Goal: Task Accomplishment & Management: Use online tool/utility

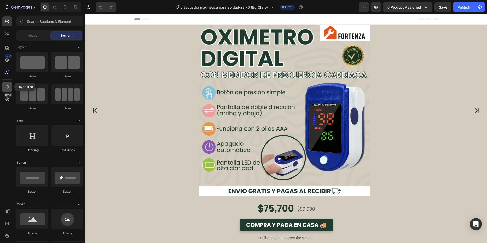
click at [8, 88] on icon at bounding box center [7, 86] width 5 height 5
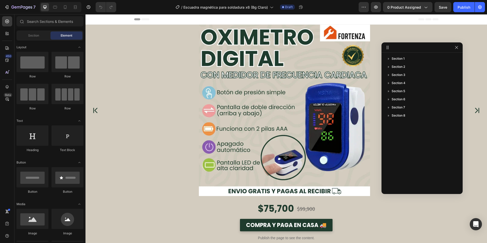
click at [90, 55] on div at bounding box center [284, 110] width 398 height 171
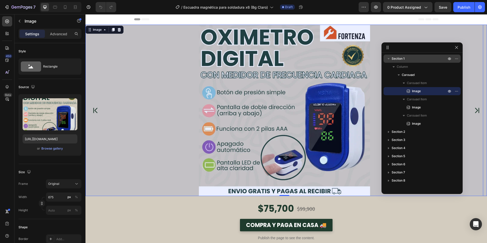
click at [398, 60] on span "Section 1" at bounding box center [397, 58] width 13 height 5
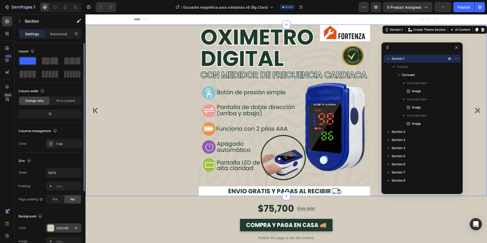
click at [51, 228] on div at bounding box center [50, 227] width 7 height 7
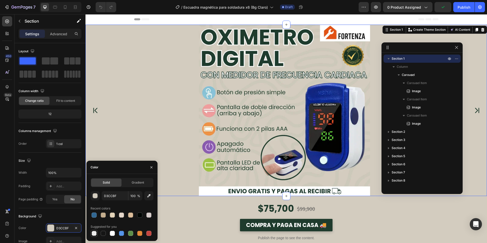
click at [96, 233] on div at bounding box center [94, 232] width 5 height 5
type input "000000"
type input "0"
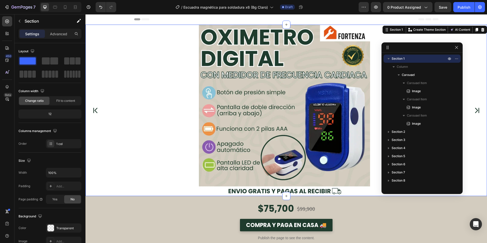
click at [388, 59] on icon "button" at bounding box center [388, 58] width 5 height 5
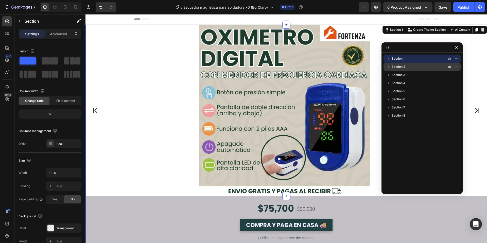
click at [401, 67] on span "Section 2" at bounding box center [397, 66] width 13 height 5
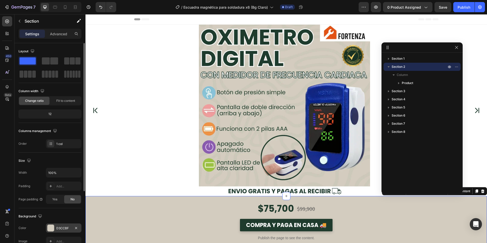
click at [51, 226] on div at bounding box center [50, 227] width 7 height 7
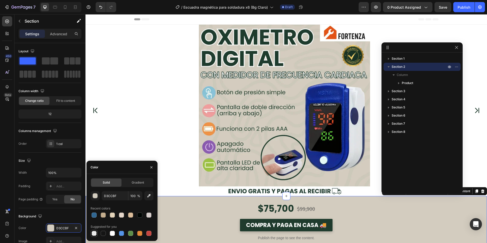
click at [95, 233] on div at bounding box center [94, 232] width 5 height 5
type input "000000"
type input "0"
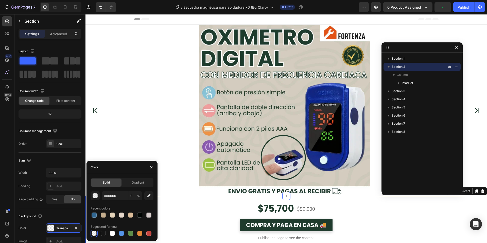
click at [389, 67] on icon "button" at bounding box center [388, 66] width 5 height 5
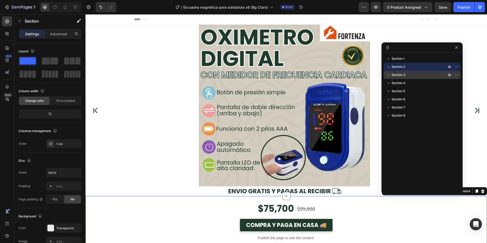
click at [388, 74] on icon "button" at bounding box center [388, 74] width 5 height 5
click at [396, 74] on span "Section 3" at bounding box center [398, 74] width 14 height 5
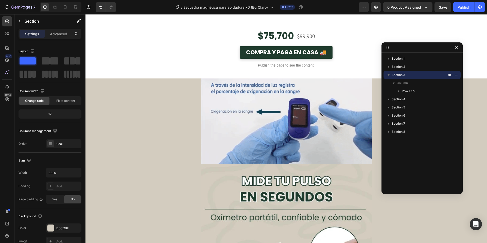
scroll to position [219, 0]
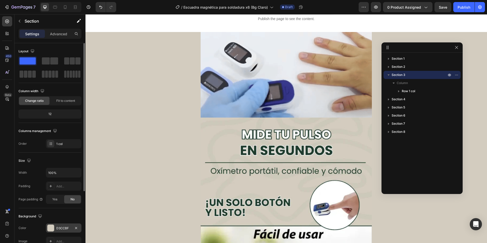
click at [51, 226] on div at bounding box center [50, 227] width 7 height 7
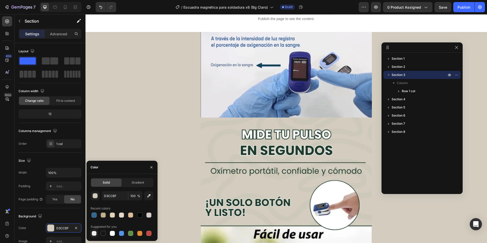
click at [95, 232] on div at bounding box center [94, 232] width 5 height 5
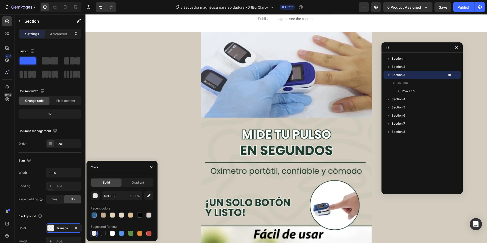
type input "000000"
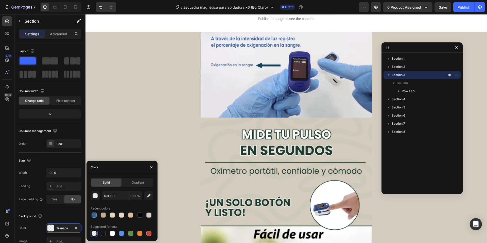
type input "0"
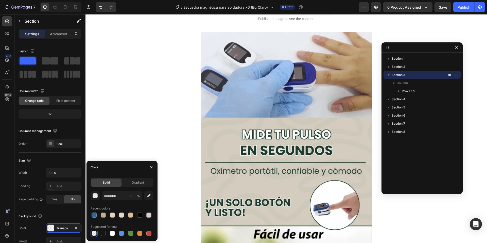
click at [389, 76] on icon "button" at bounding box center [388, 74] width 5 height 5
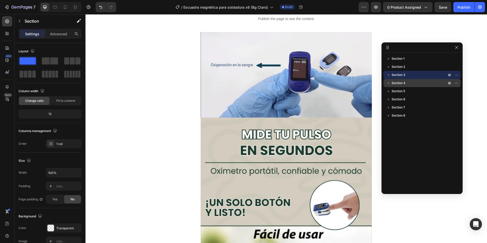
click at [397, 81] on span "Section 4" at bounding box center [398, 82] width 14 height 5
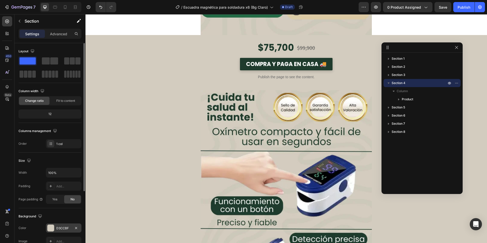
scroll to position [902, 0]
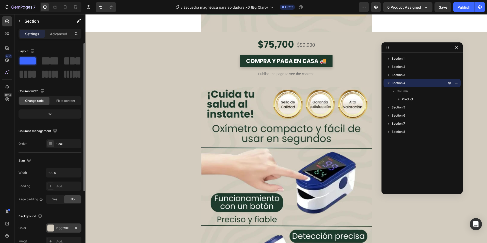
click at [51, 227] on div at bounding box center [50, 227] width 7 height 7
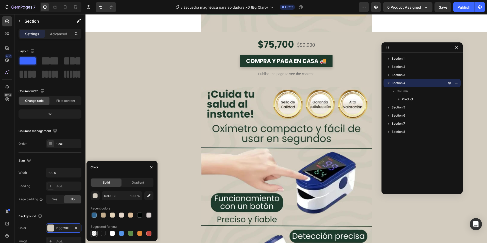
click at [94, 232] on div at bounding box center [94, 232] width 5 height 5
type input "000000"
type input "0"
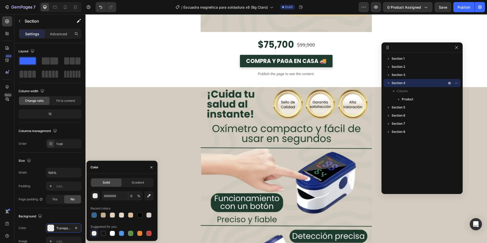
click at [388, 81] on icon "button" at bounding box center [388, 82] width 5 height 5
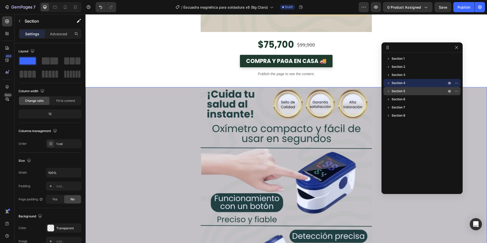
click at [397, 88] on span "Section 5" at bounding box center [397, 90] width 13 height 5
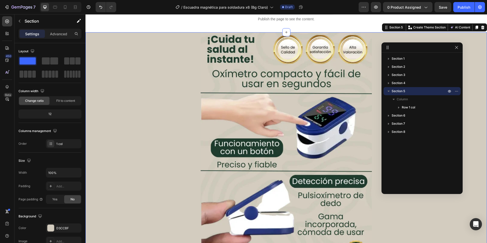
scroll to position [957, 0]
click at [55, 227] on div "D3CCBF" at bounding box center [63, 227] width 35 height 9
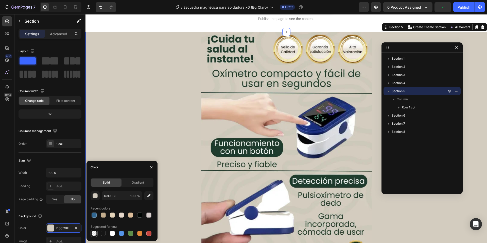
click at [94, 232] on div at bounding box center [94, 232] width 5 height 5
type input "000000"
type input "0"
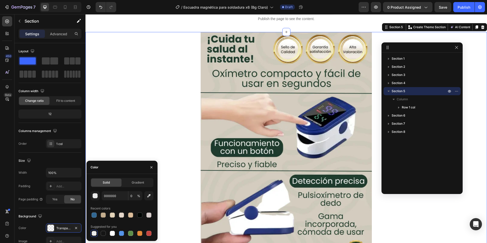
click at [388, 90] on icon "button" at bounding box center [388, 90] width 5 height 5
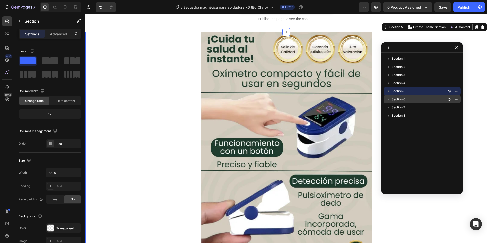
click at [391, 99] on button "button" at bounding box center [388, 99] width 6 height 6
click at [399, 98] on span "Section 6" at bounding box center [398, 99] width 14 height 5
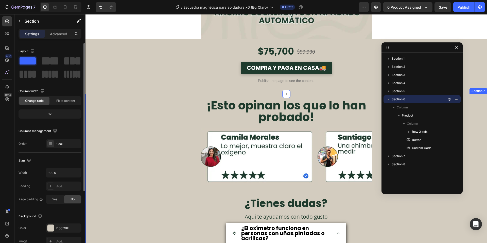
scroll to position [1640, 0]
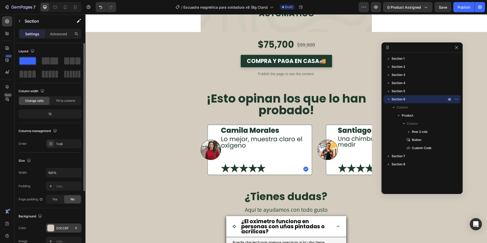
click at [52, 226] on div at bounding box center [50, 227] width 7 height 7
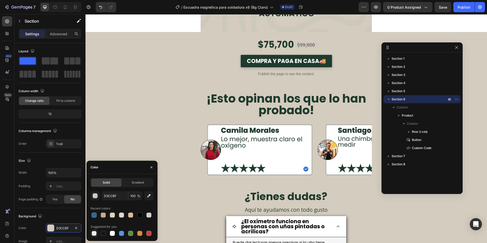
click at [91, 231] on div at bounding box center [94, 233] width 6 height 6
type input "000000"
type input "0"
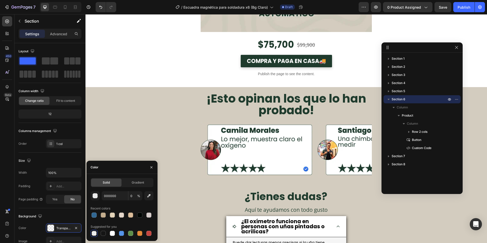
click at [417, 100] on p "Section 6" at bounding box center [419, 99] width 56 height 5
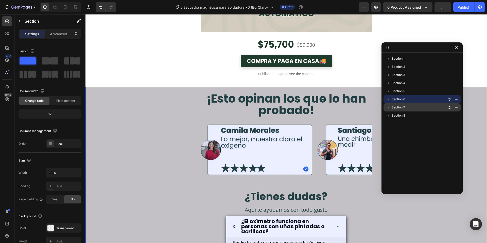
click at [405, 107] on p "Section 7" at bounding box center [419, 107] width 56 height 5
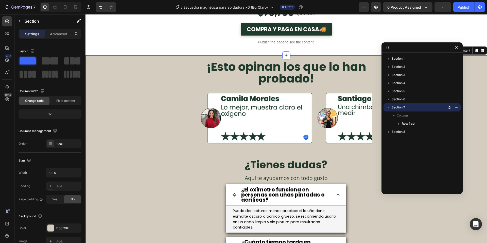
scroll to position [1695, 0]
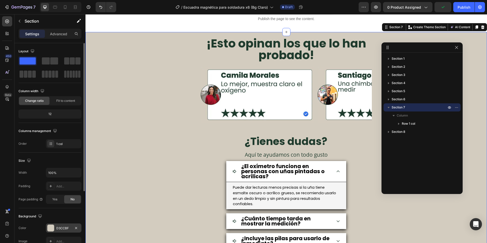
click at [50, 226] on div at bounding box center [50, 227] width 7 height 7
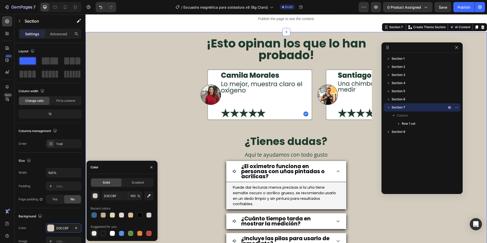
click at [94, 232] on div at bounding box center [94, 232] width 5 height 5
type input "000000"
type input "0"
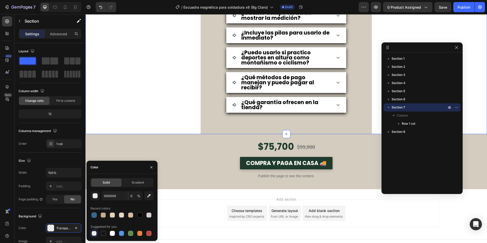
scroll to position [1902, 0]
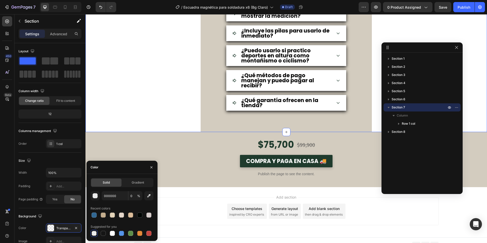
click at [387, 105] on icon "button" at bounding box center [388, 107] width 5 height 5
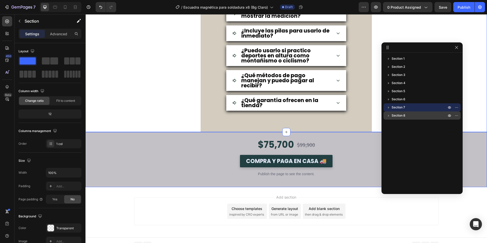
click at [400, 115] on span "Section 8" at bounding box center [398, 115] width 14 height 5
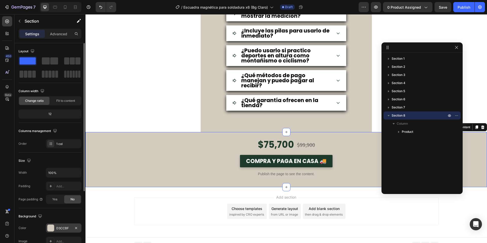
click at [48, 226] on div at bounding box center [50, 227] width 7 height 7
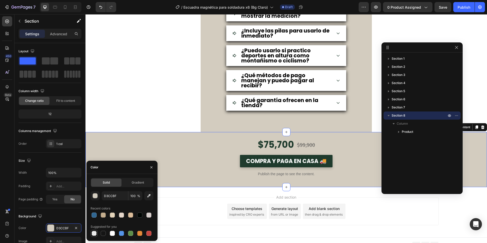
click at [95, 232] on div at bounding box center [94, 232] width 5 height 5
type input "000000"
type input "0"
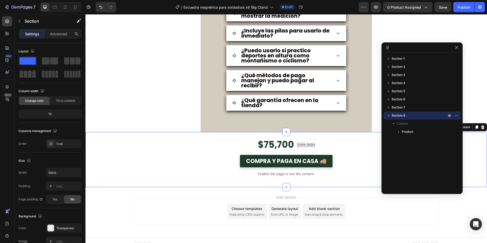
click at [389, 115] on icon "button" at bounding box center [388, 115] width 2 height 1
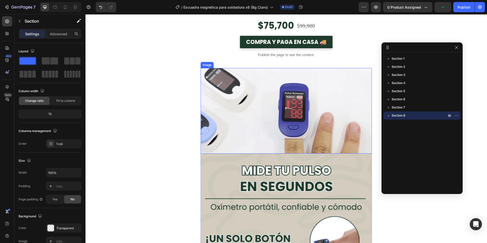
scroll to position [0, 0]
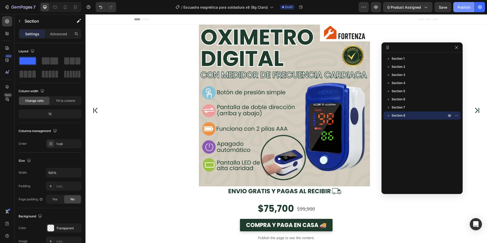
click at [459, 11] on button "Publish" at bounding box center [463, 7] width 21 height 10
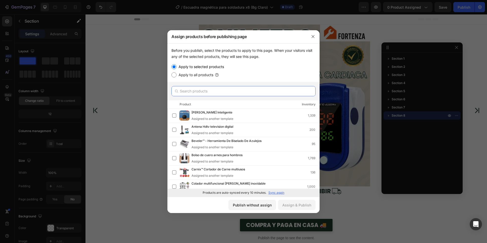
click at [205, 91] on input "text" at bounding box center [243, 91] width 144 height 10
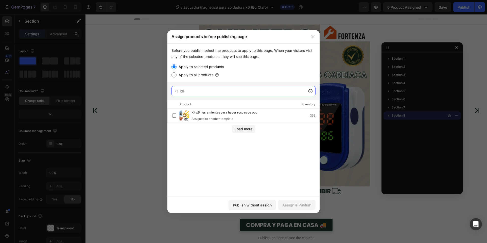
type input "x6"
click at [309, 91] on icon at bounding box center [310, 91] width 4 height 4
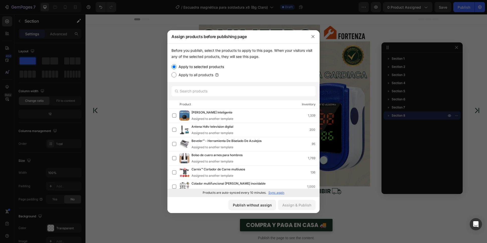
click at [273, 192] on p "Sync again" at bounding box center [276, 192] width 16 height 5
click at [199, 92] on input "text" at bounding box center [243, 91] width 144 height 10
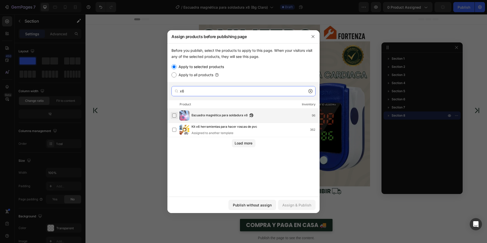
type input "x6"
click at [172, 117] on label at bounding box center [174, 115] width 4 height 4
click at [300, 204] on div "Assign & Publish" at bounding box center [296, 204] width 29 height 5
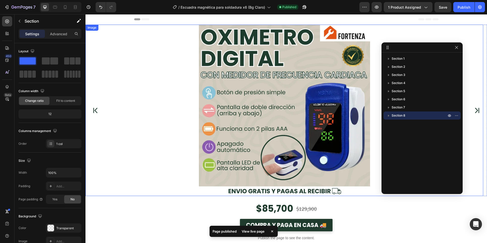
scroll to position [99, 0]
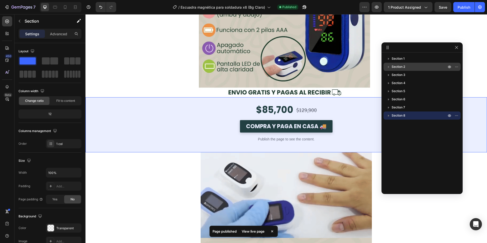
click at [388, 68] on icon "button" at bounding box center [388, 66] width 5 height 5
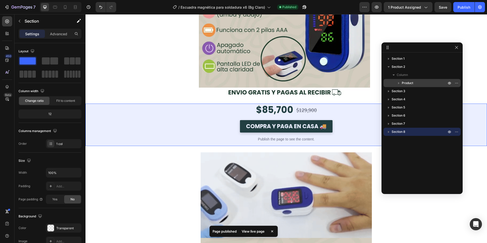
click at [412, 82] on span "Product" at bounding box center [407, 82] width 11 height 5
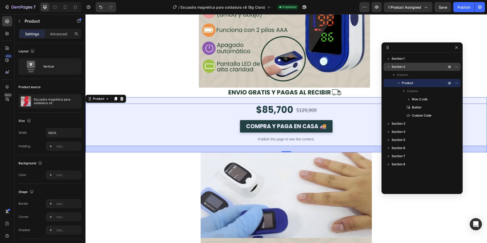
click at [388, 67] on icon "button" at bounding box center [388, 66] width 2 height 1
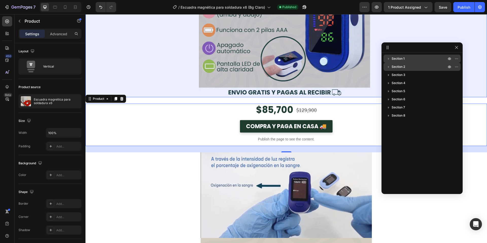
click at [404, 58] on span "Section 1" at bounding box center [397, 58] width 13 height 5
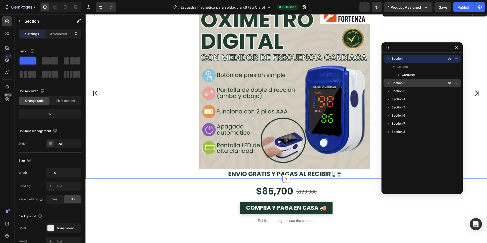
scroll to position [0, 0]
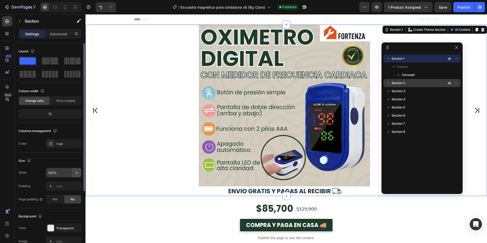
click at [78, 172] on icon "button" at bounding box center [76, 172] width 5 height 5
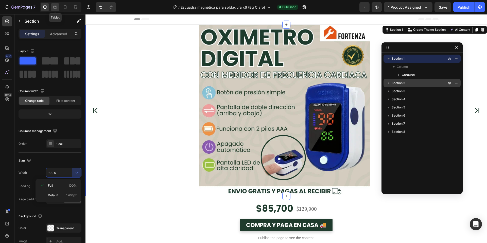
click at [57, 9] on icon at bounding box center [54, 7] width 5 height 5
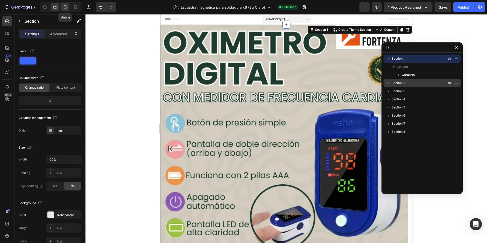
click at [65, 7] on icon at bounding box center [65, 7] width 5 height 5
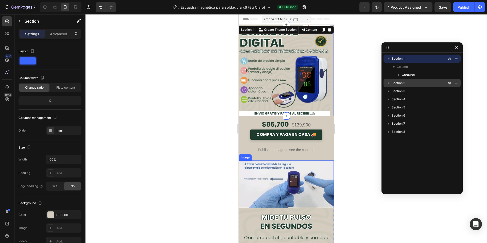
click at [257, 166] on img at bounding box center [286, 184] width 95 height 48
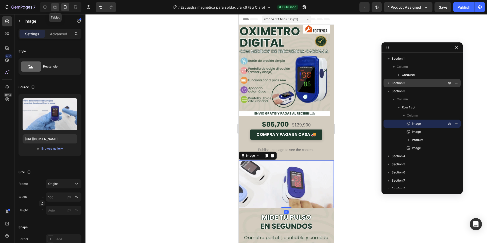
click at [52, 5] on div at bounding box center [55, 7] width 8 height 8
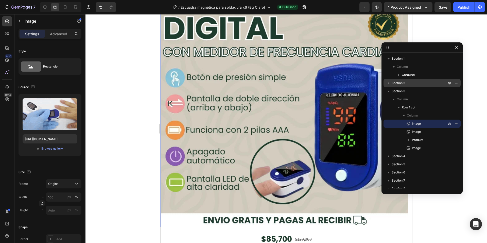
scroll to position [117, 0]
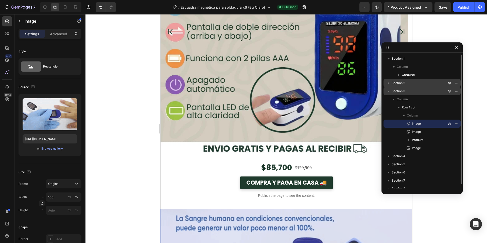
click at [407, 92] on p "Section 3" at bounding box center [419, 90] width 56 height 5
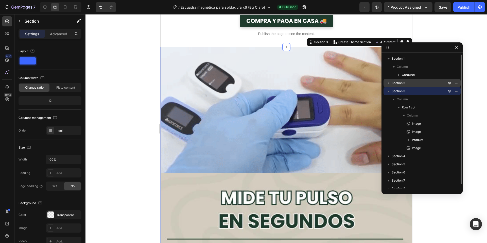
scroll to position [293, 0]
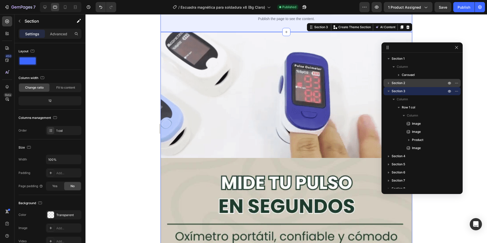
click at [407, 85] on p "Section 2" at bounding box center [419, 82] width 56 height 5
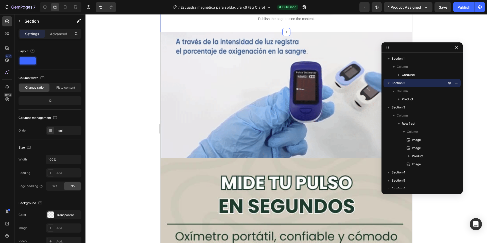
scroll to position [240, 0]
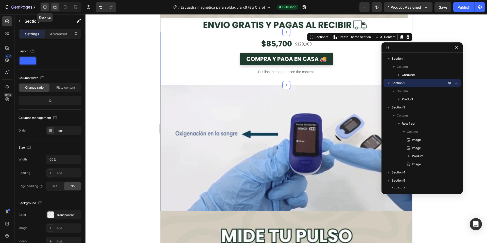
click at [45, 6] on icon at bounding box center [44, 7] width 3 height 3
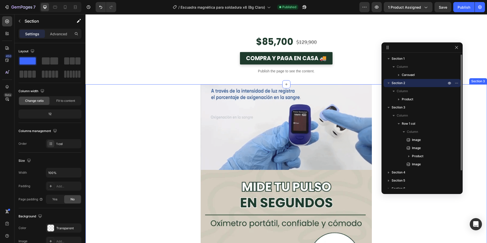
scroll to position [164, 0]
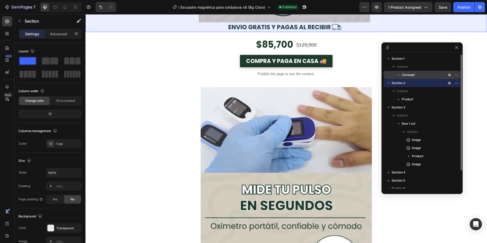
click at [414, 76] on span "Carousel" at bounding box center [408, 74] width 13 height 5
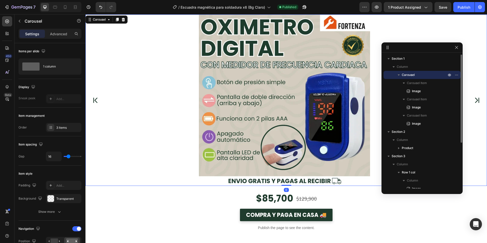
scroll to position [0, 0]
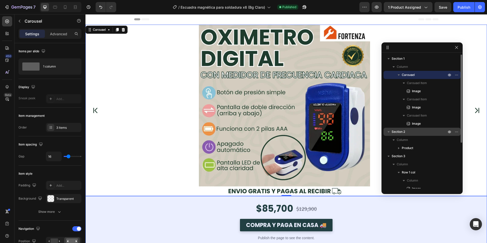
click at [410, 130] on p "Section 2" at bounding box center [419, 131] width 56 height 5
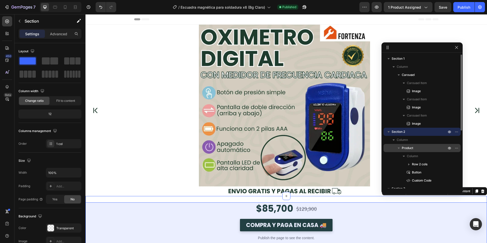
click at [413, 148] on span "Product" at bounding box center [407, 147] width 11 height 5
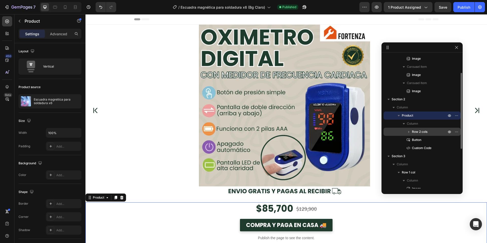
scroll to position [33, 0]
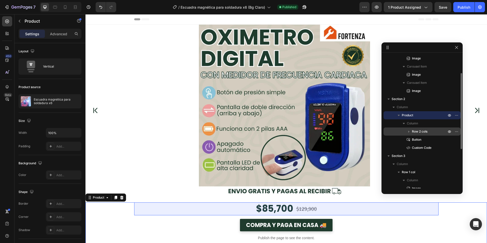
click at [421, 130] on span "Row 2 cols" at bounding box center [419, 131] width 15 height 5
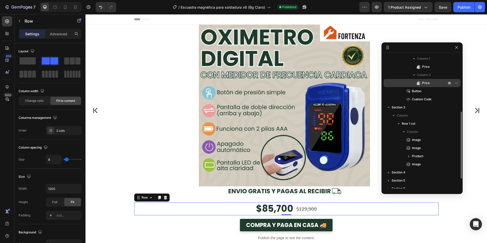
scroll to position [114, 0]
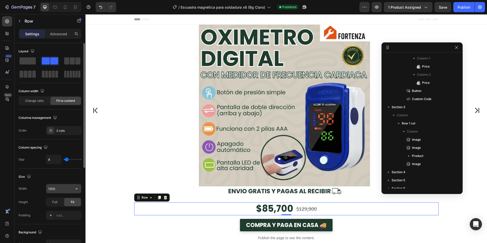
click at [57, 190] on input "1200" at bounding box center [63, 188] width 35 height 9
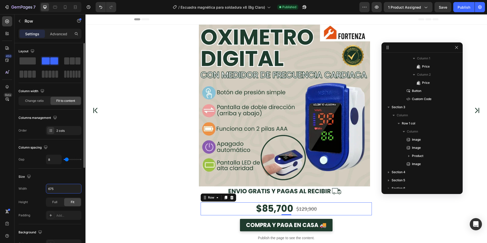
type input "675"
click at [73, 178] on div "Size" at bounding box center [50, 176] width 63 height 8
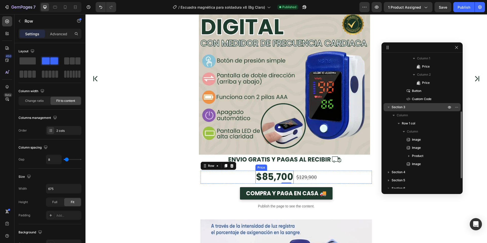
scroll to position [32, 0]
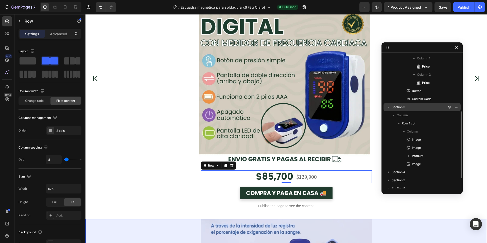
click at [389, 107] on icon "button" at bounding box center [388, 106] width 5 height 5
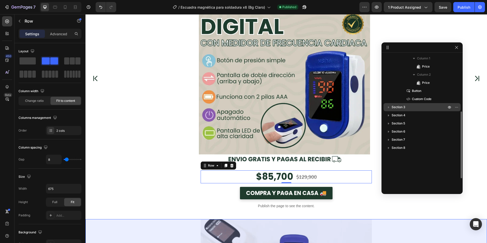
scroll to position [0, 0]
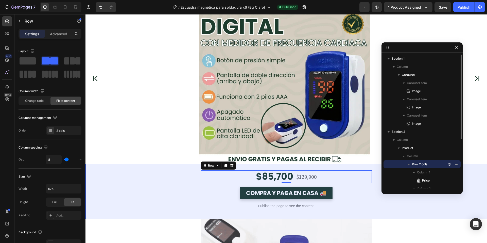
click at [387, 131] on icon "button" at bounding box center [388, 131] width 5 height 5
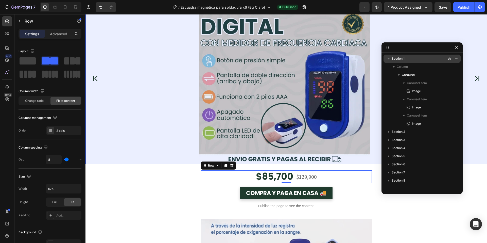
click at [388, 57] on icon "button" at bounding box center [388, 58] width 5 height 5
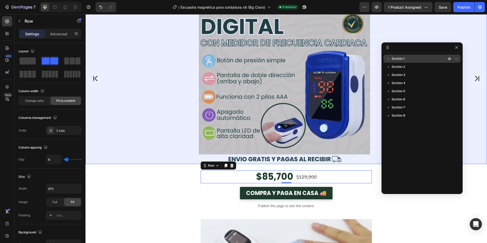
click at [401, 58] on span "Section 1" at bounding box center [397, 58] width 13 height 5
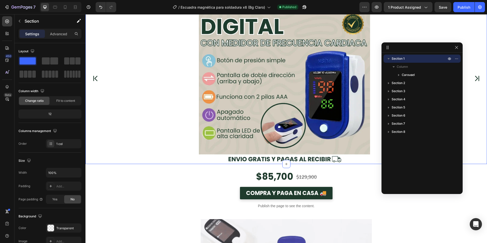
click at [401, 58] on span "Section 1" at bounding box center [397, 58] width 13 height 5
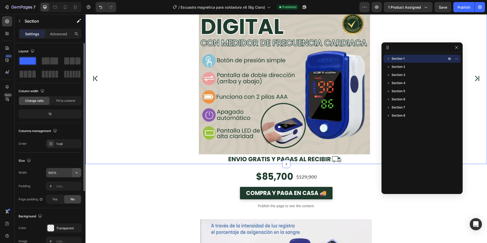
click at [75, 172] on icon "button" at bounding box center [76, 172] width 5 height 5
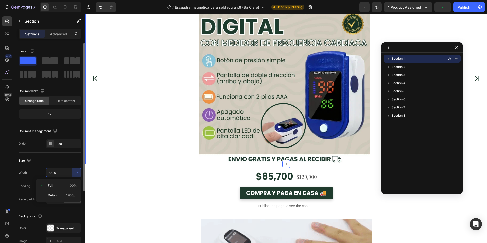
click at [52, 173] on input "100%" at bounding box center [63, 172] width 35 height 9
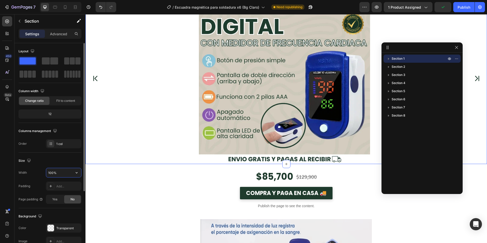
click at [52, 173] on input "100%" at bounding box center [63, 172] width 35 height 9
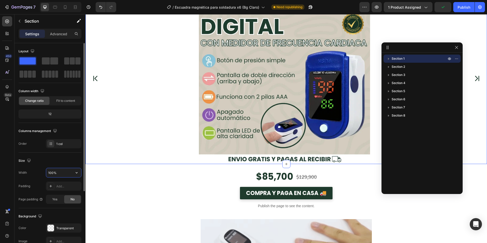
click at [52, 173] on input "100%" at bounding box center [63, 172] width 35 height 9
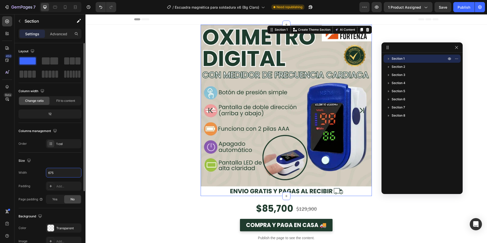
type input "675"
click at [67, 162] on div "Size" at bounding box center [50, 160] width 63 height 8
click at [417, 58] on p "Section 1" at bounding box center [419, 58] width 56 height 5
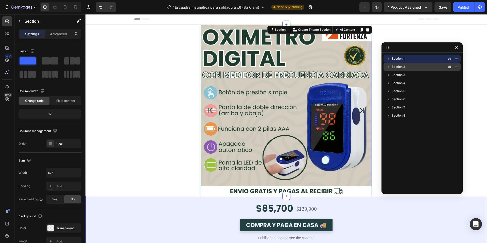
click at [413, 66] on p "Section 2" at bounding box center [419, 66] width 56 height 5
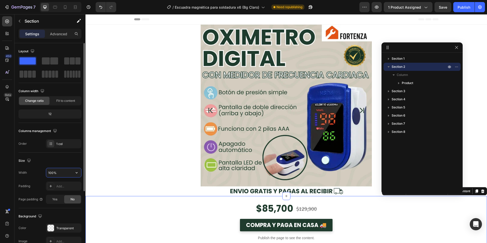
click at [49, 169] on input "100%" at bounding box center [63, 172] width 35 height 9
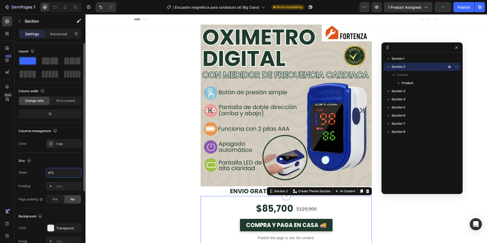
type input "675"
click at [70, 156] on div "Size Width 675 Padding Add... Page padding Yes No" at bounding box center [50, 180] width 63 height 56
click at [409, 69] on p "Section 2" at bounding box center [419, 66] width 56 height 5
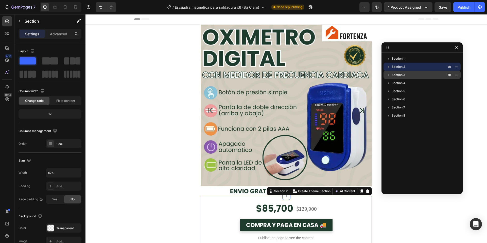
click at [404, 74] on span "Section 3" at bounding box center [398, 74] width 14 height 5
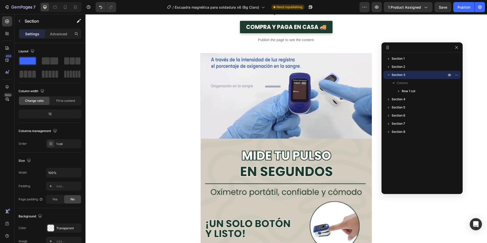
scroll to position [219, 0]
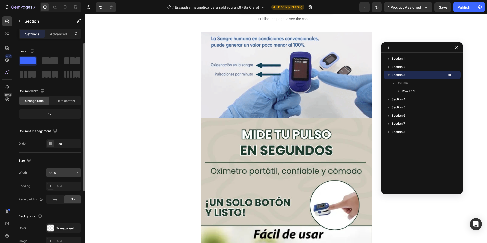
click at [61, 172] on input "100%" at bounding box center [63, 172] width 35 height 9
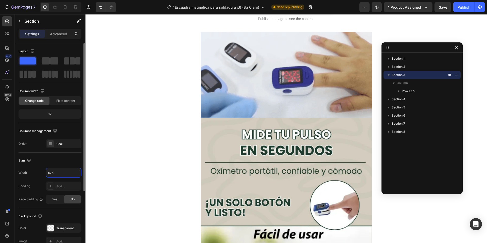
click at [79, 158] on div "Size" at bounding box center [50, 160] width 63 height 8
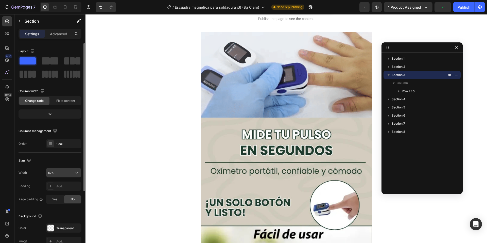
click at [56, 170] on input "675" at bounding box center [63, 172] width 35 height 9
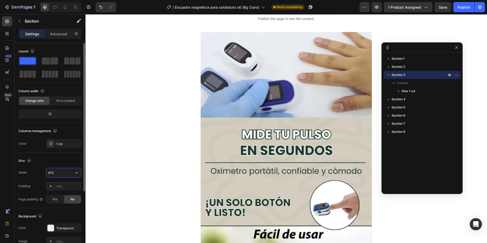
click at [58, 173] on input "675" at bounding box center [63, 172] width 35 height 9
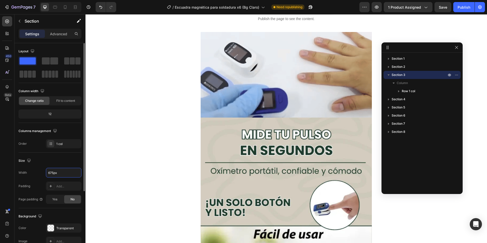
type input "675"
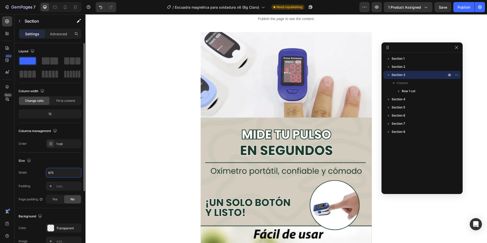
click at [64, 164] on div "Size" at bounding box center [50, 160] width 63 height 8
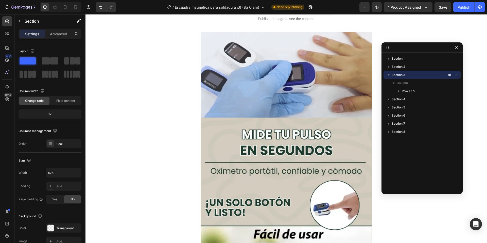
click at [388, 75] on icon "button" at bounding box center [388, 74] width 2 height 1
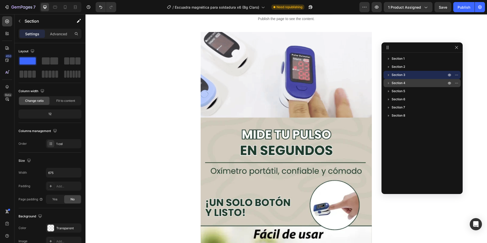
click at [401, 84] on span "Section 4" at bounding box center [398, 82] width 14 height 5
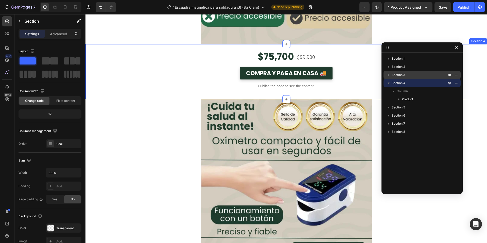
scroll to position [902, 0]
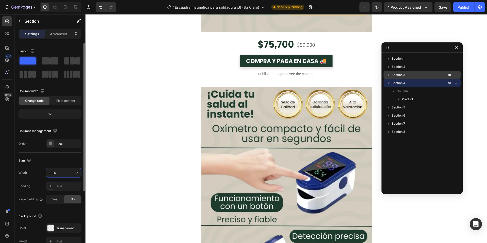
click at [50, 173] on input "100%" at bounding box center [63, 172] width 35 height 9
type input "675"
click at [406, 83] on p "Section 4" at bounding box center [419, 82] width 56 height 5
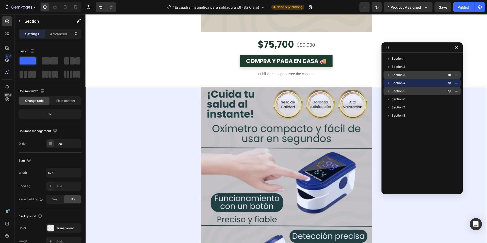
click at [406, 92] on p "Section 5" at bounding box center [419, 90] width 56 height 5
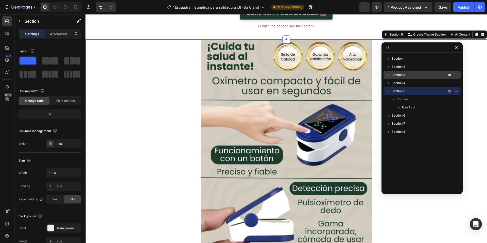
scroll to position [957, 0]
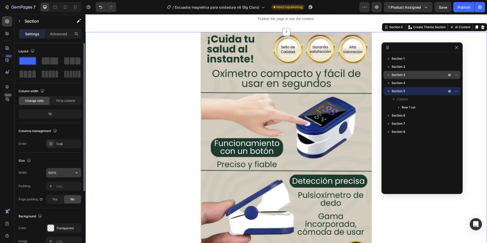
click at [57, 172] on input "100%" at bounding box center [63, 172] width 35 height 9
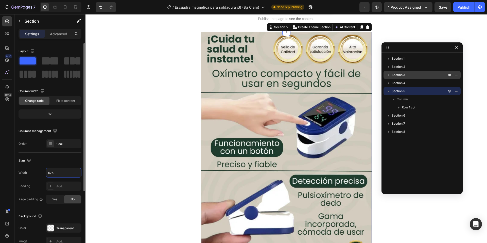
type input "675"
click at [64, 164] on div "Size" at bounding box center [50, 160] width 63 height 8
click at [389, 93] on icon "button" at bounding box center [388, 90] width 5 height 5
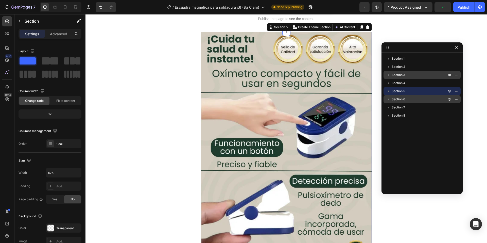
click at [399, 99] on span "Section 6" at bounding box center [398, 99] width 14 height 5
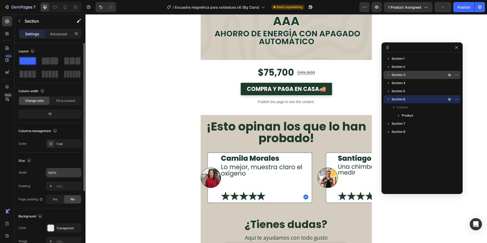
scroll to position [1640, 0]
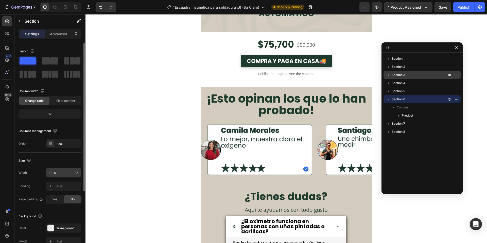
click at [49, 173] on input "100%" at bounding box center [63, 172] width 35 height 9
type input "675"
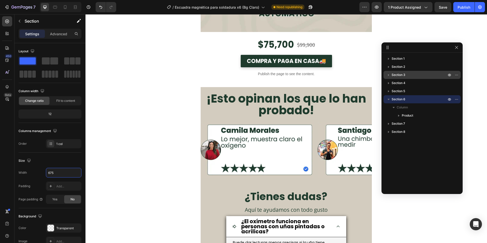
click at [389, 100] on icon "button" at bounding box center [388, 99] width 5 height 5
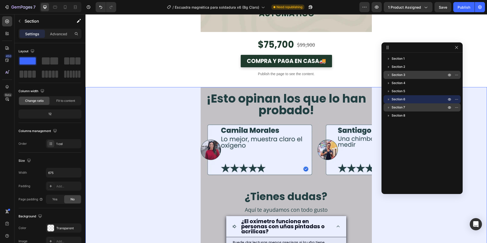
click at [395, 105] on span "Section 7" at bounding box center [397, 107] width 13 height 5
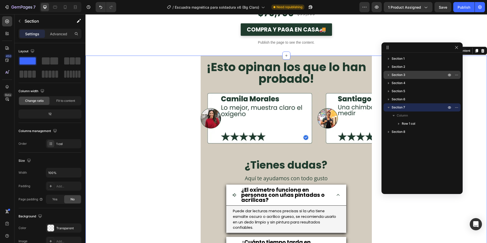
scroll to position [1695, 0]
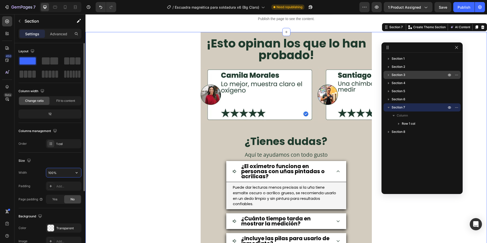
click at [52, 172] on input "100%" at bounding box center [63, 172] width 35 height 9
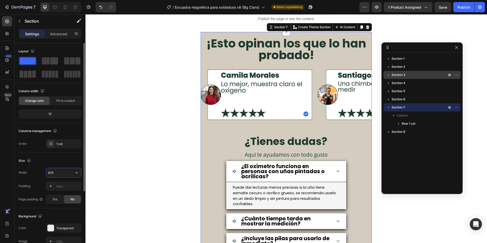
type input "675"
click at [387, 107] on icon "button" at bounding box center [388, 107] width 5 height 5
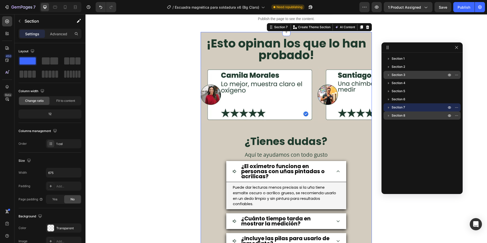
click at [399, 117] on span "Section 8" at bounding box center [398, 115] width 14 height 5
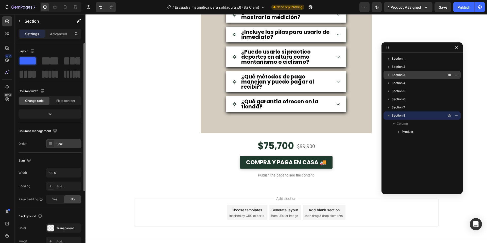
scroll to position [1902, 0]
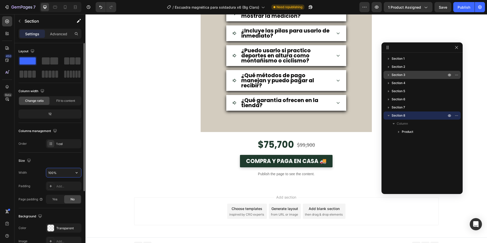
click at [51, 170] on input "100%" at bounding box center [63, 172] width 35 height 9
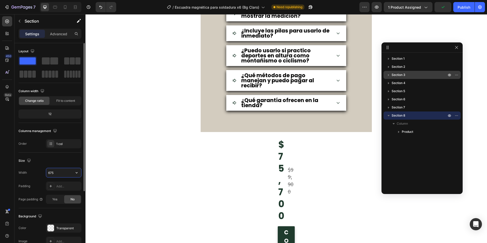
type input "675"
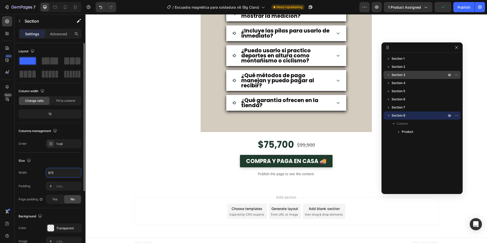
click at [58, 162] on div "Size" at bounding box center [50, 160] width 63 height 8
click at [387, 115] on icon "button" at bounding box center [388, 115] width 5 height 5
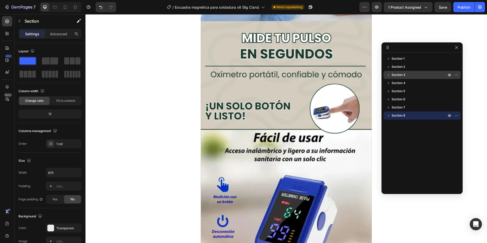
scroll to position [0, 0]
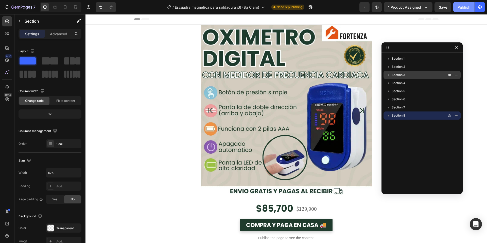
click at [459, 7] on div "Publish" at bounding box center [463, 7] width 13 height 5
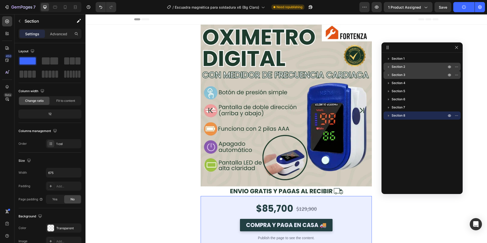
click at [403, 67] on span "Section 2" at bounding box center [397, 66] width 13 height 5
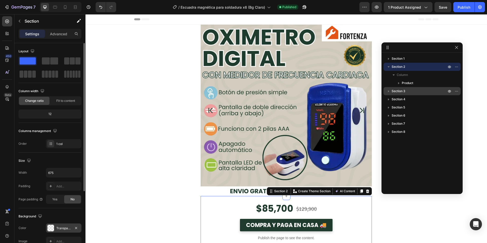
click at [52, 227] on div at bounding box center [50, 227] width 7 height 7
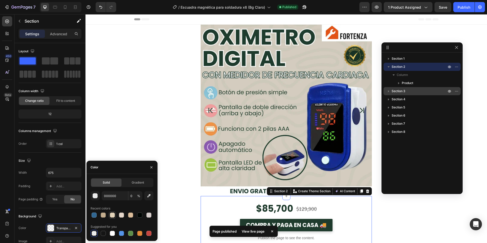
click at [112, 216] on div at bounding box center [112, 214] width 5 height 5
type input "E3D3B9"
type input "100"
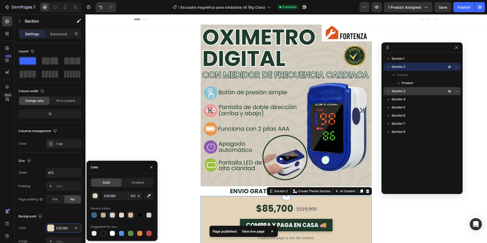
click at [130, 215] on div at bounding box center [130, 214] width 5 height 5
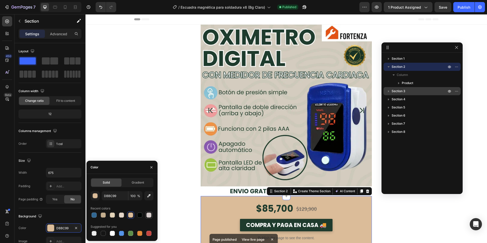
click at [146, 213] on div at bounding box center [148, 214] width 5 height 5
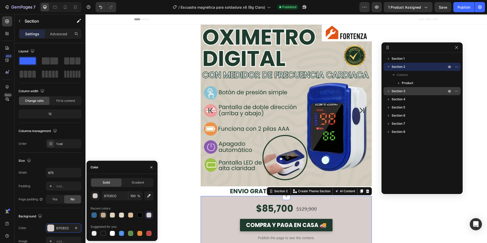
click at [104, 213] on div at bounding box center [103, 214] width 5 height 5
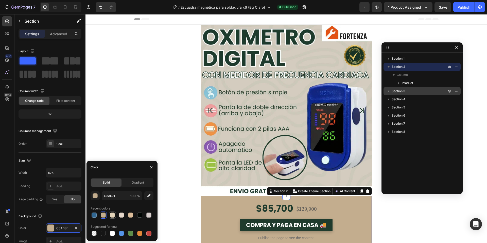
click at [113, 214] on div at bounding box center [112, 214] width 5 height 5
type input "E3D3B9"
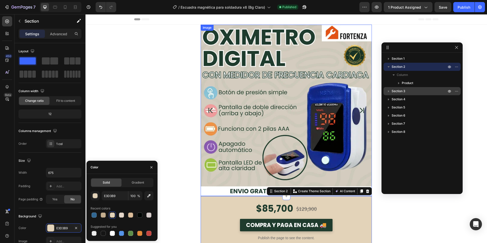
click at [253, 163] on img at bounding box center [286, 110] width 171 height 171
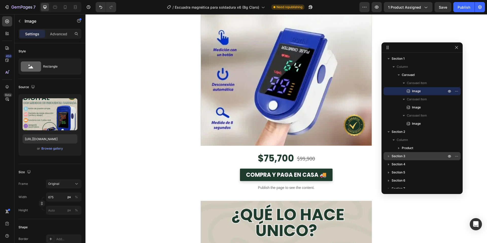
scroll to position [462, 0]
click at [203, 156] on div "$75,700 Price Price $99,900 Price Price Row" at bounding box center [286, 158] width 171 height 13
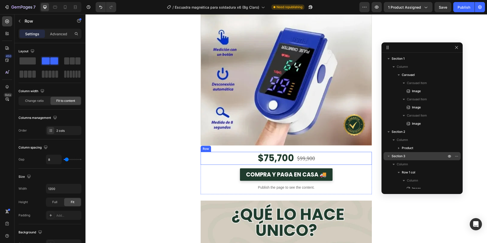
scroll to position [102, 0]
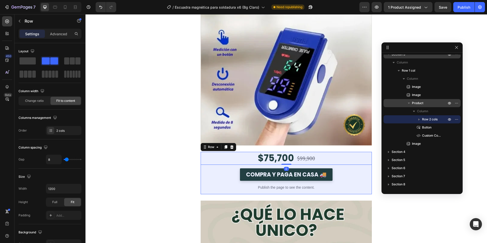
click at [408, 106] on div "Product" at bounding box center [421, 103] width 73 height 8
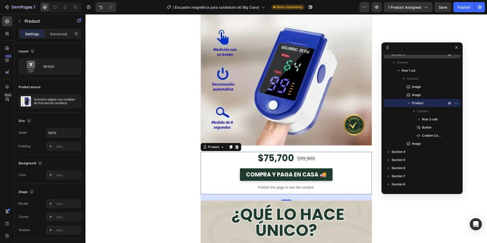
click at [408, 102] on icon "button" at bounding box center [408, 102] width 5 height 5
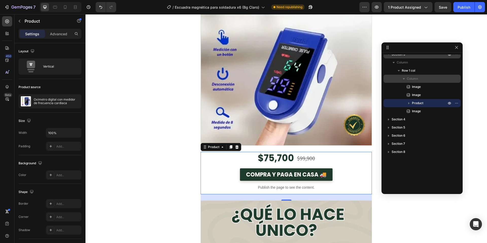
click at [404, 80] on icon "button" at bounding box center [403, 78] width 5 height 5
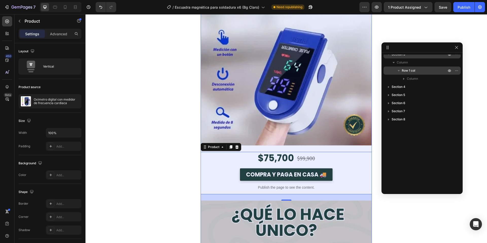
click at [411, 68] on div "Row 1 col" at bounding box center [421, 70] width 73 height 8
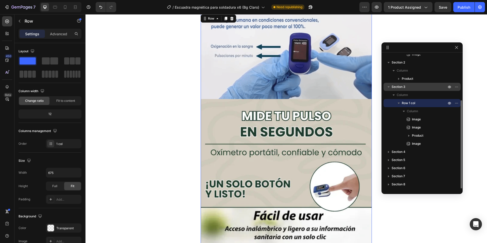
scroll to position [219, 0]
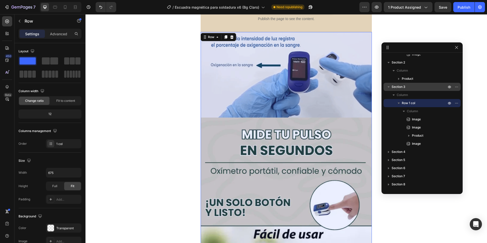
click at [406, 88] on p "Section 3" at bounding box center [419, 86] width 56 height 5
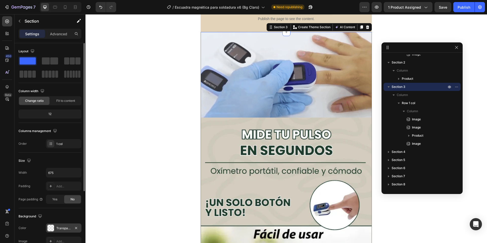
click at [47, 229] on div at bounding box center [50, 227] width 7 height 7
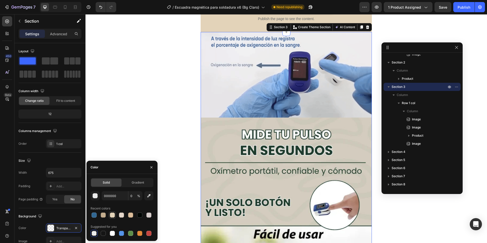
click at [111, 214] on div at bounding box center [112, 214] width 5 height 5
type input "E3D3B9"
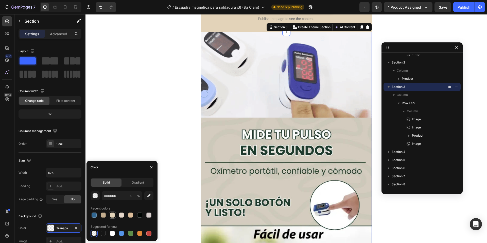
type input "100"
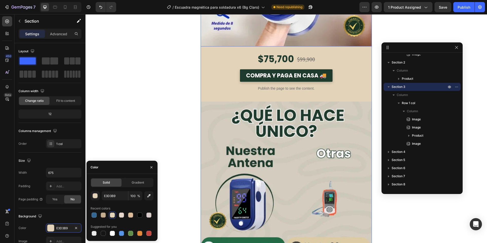
scroll to position [561, 0]
click at [123, 213] on div at bounding box center [121, 214] width 5 height 5
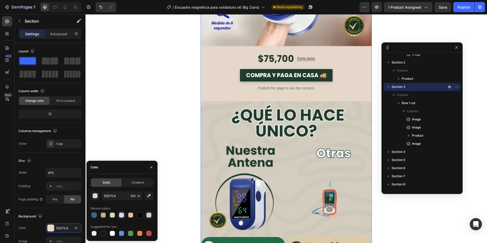
click at [149, 214] on div at bounding box center [148, 214] width 5 height 5
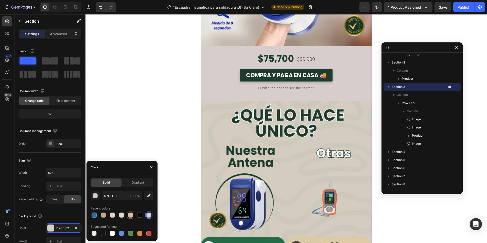
click at [130, 215] on div at bounding box center [130, 214] width 5 height 5
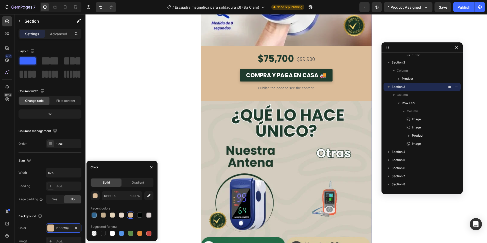
click at [118, 215] on div at bounding box center [122, 214] width 63 height 7
click at [121, 215] on div at bounding box center [121, 214] width 5 height 5
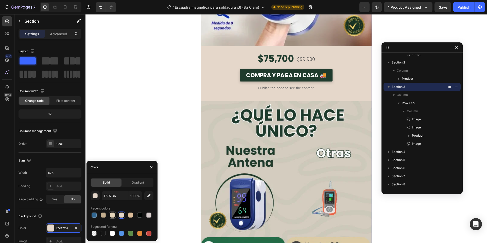
click at [115, 215] on div at bounding box center [112, 214] width 5 height 5
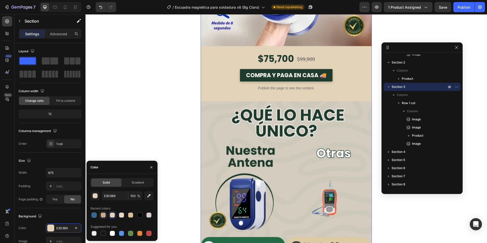
click at [102, 215] on div at bounding box center [103, 214] width 5 height 5
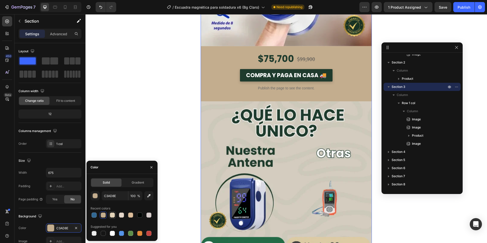
click at [115, 215] on div at bounding box center [112, 214] width 7 height 7
type input "E3D3B9"
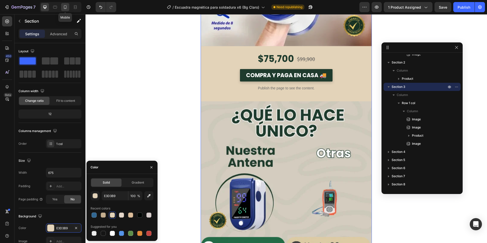
click at [65, 7] on icon at bounding box center [65, 7] width 5 height 5
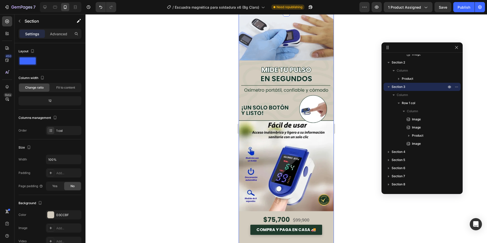
scroll to position [219, 0]
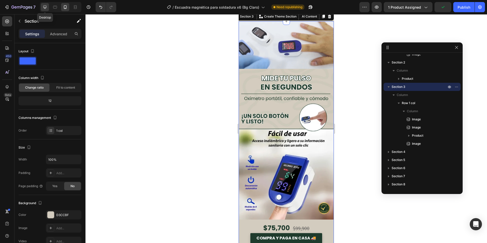
click at [42, 8] on icon at bounding box center [44, 7] width 5 height 5
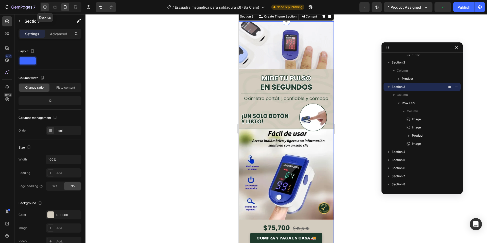
type input "675"
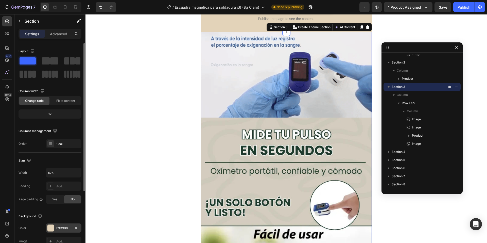
click at [52, 228] on div at bounding box center [50, 227] width 7 height 7
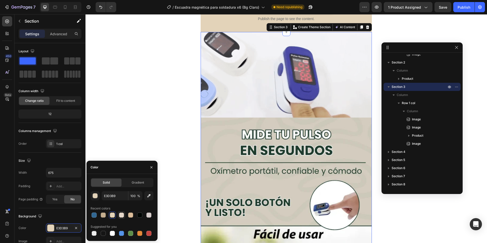
click at [123, 214] on div at bounding box center [121, 214] width 5 height 5
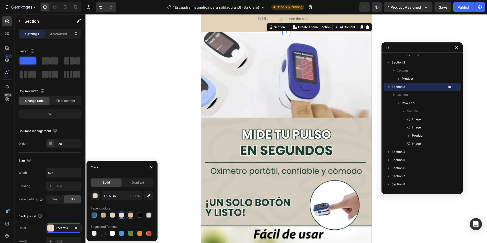
click at [130, 214] on div at bounding box center [130, 214] width 5 height 5
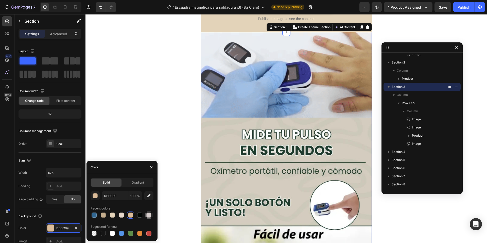
click at [147, 213] on div at bounding box center [148, 214] width 5 height 5
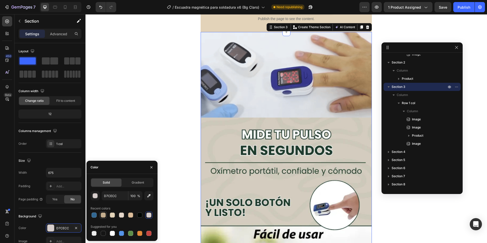
click at [105, 214] on div at bounding box center [103, 214] width 5 height 5
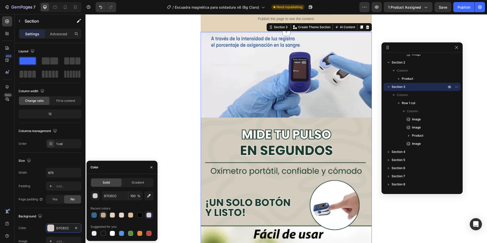
type input "C3AD8E"
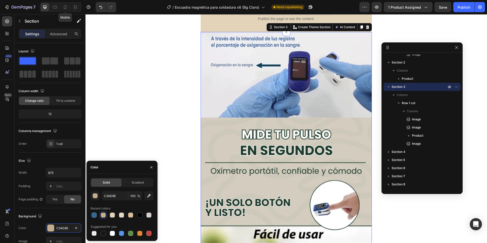
drag, startPoint x: 64, startPoint y: 8, endPoint x: 67, endPoint y: 13, distance: 5.9
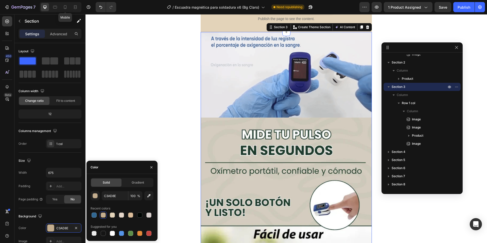
click at [65, 8] on icon at bounding box center [65, 7] width 5 height 5
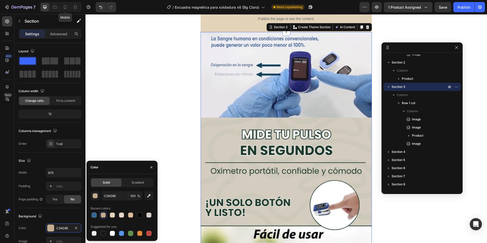
type input "100%"
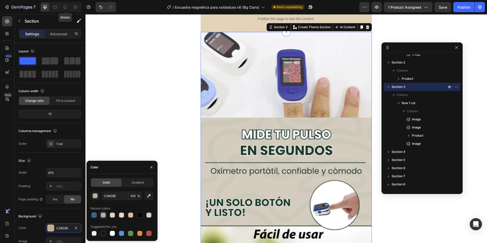
type input "D3CCBF"
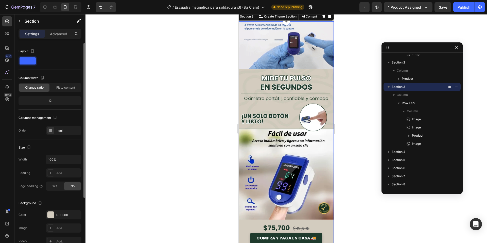
scroll to position [208, 0]
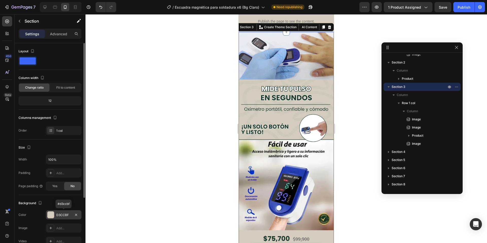
click at [61, 212] on div "D3CCBF" at bounding box center [63, 214] width 15 height 5
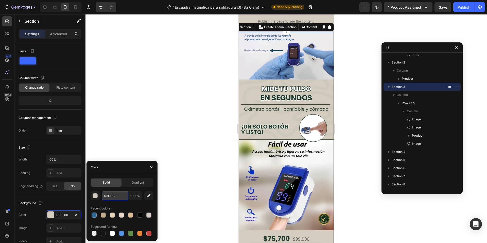
click at [114, 195] on input "D3CCBF" at bounding box center [115, 195] width 26 height 9
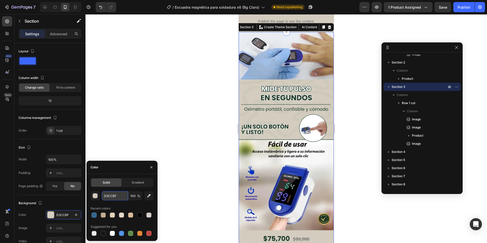
click at [114, 195] on input "D3CCBF" at bounding box center [115, 195] width 26 height 9
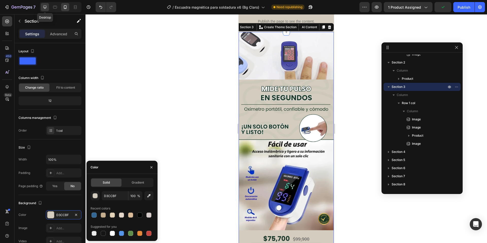
click at [47, 7] on icon at bounding box center [44, 7] width 5 height 5
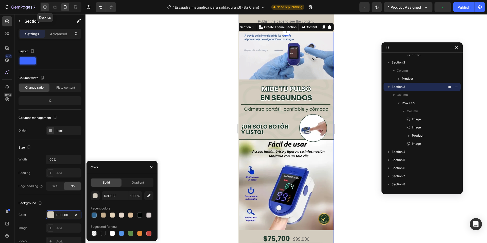
type input "675"
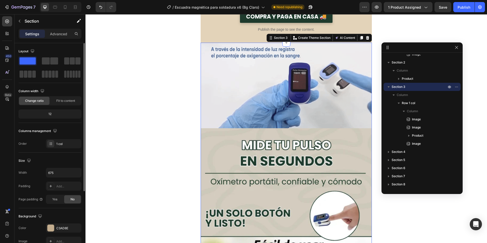
scroll to position [219, 0]
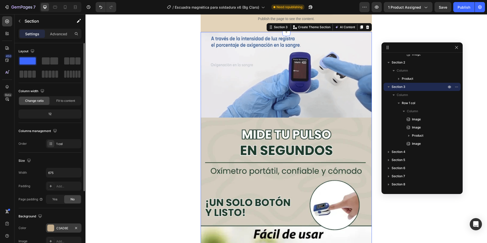
click at [53, 227] on div at bounding box center [50, 227] width 7 height 7
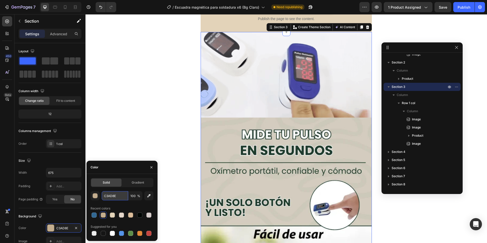
click at [111, 197] on input "C3AD8E" at bounding box center [115, 195] width 26 height 9
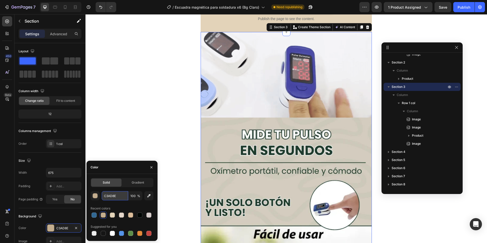
click at [111, 197] on input "C3AD8E" at bounding box center [115, 195] width 26 height 9
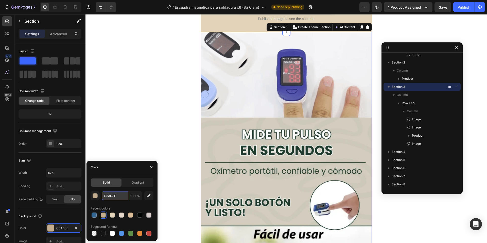
click at [111, 197] on input "C3AD8E" at bounding box center [115, 195] width 26 height 9
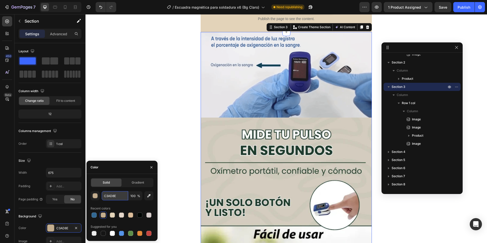
paste input "D3CCBF"
type input "D3CCBF"
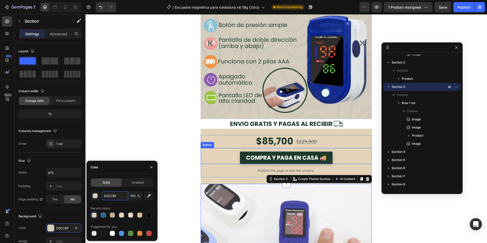
scroll to position [67, 0]
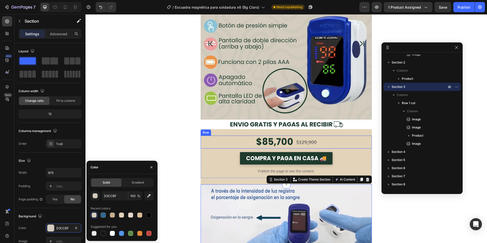
click at [229, 138] on div "$85,700 Price Price $129,900 Price Price Row" at bounding box center [286, 141] width 171 height 13
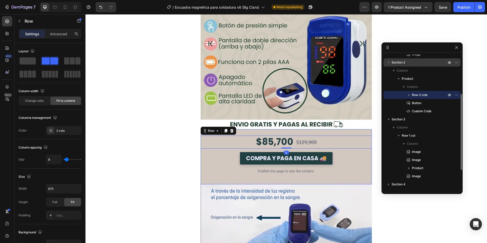
click at [407, 64] on p "Section 2" at bounding box center [419, 62] width 56 height 5
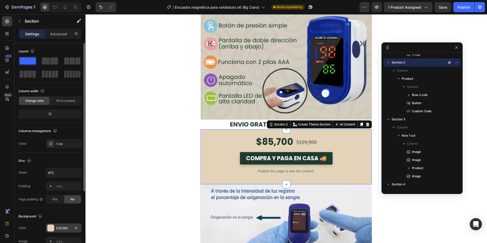
click at [55, 227] on div "E3D3B9" at bounding box center [63, 227] width 35 height 9
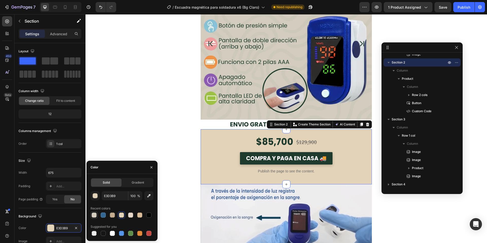
click at [95, 214] on div at bounding box center [94, 214] width 5 height 5
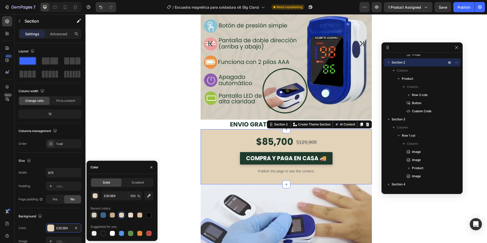
type input "D3CCBF"
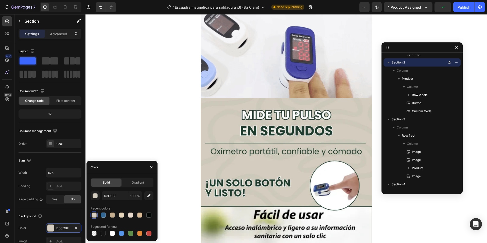
scroll to position [240, 0]
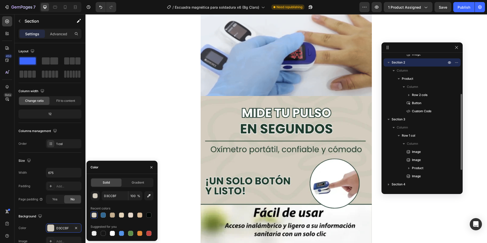
click at [388, 62] on icon "button" at bounding box center [388, 62] width 5 height 5
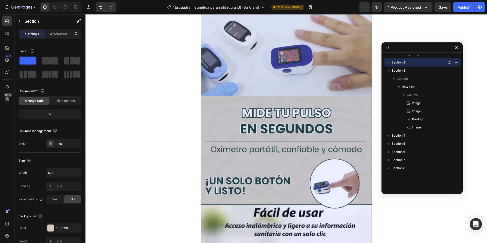
click at [388, 69] on icon "button" at bounding box center [388, 70] width 5 height 5
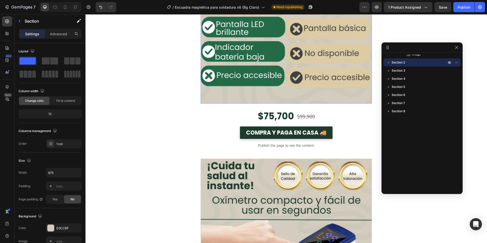
scroll to position [830, 0]
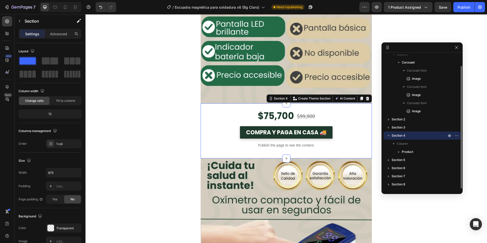
click at [206, 109] on div "$75,700 Price Price $99,900 Price Price Row COMPRA Y PAGA EN CASA 🚚 Button Publ…" at bounding box center [286, 130] width 171 height 55
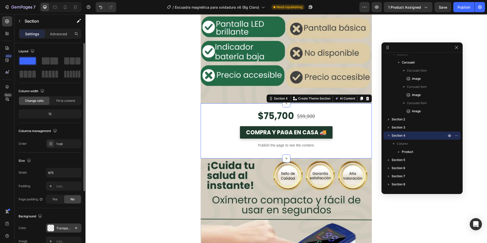
click at [51, 228] on div at bounding box center [50, 227] width 7 height 7
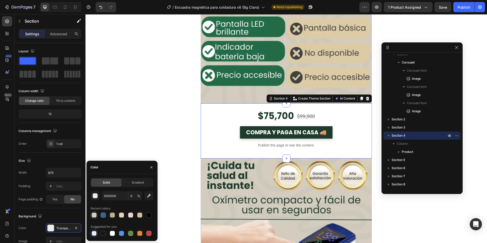
click at [95, 213] on div at bounding box center [94, 214] width 5 height 5
type input "D3CCBF"
type input "100"
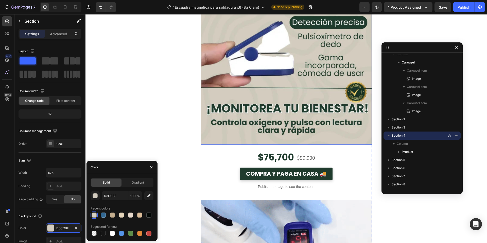
scroll to position [1155, 0]
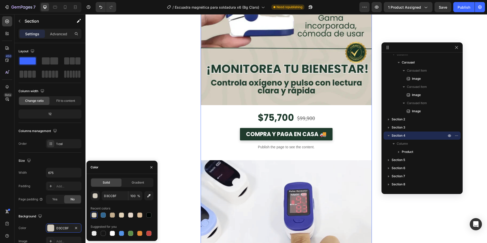
click at [232, 110] on div "Image $75,700 Price Price $99,900 Price Price Row COMPRA Y PAGA EN CASA 🚚 Butto…" at bounding box center [286, 175] width 171 height 683
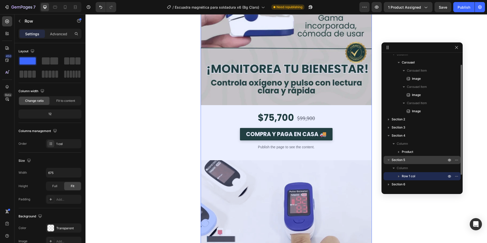
click at [397, 158] on span "Section 5" at bounding box center [397, 159] width 13 height 5
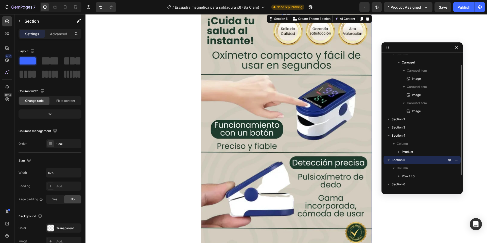
scroll to position [957, 0]
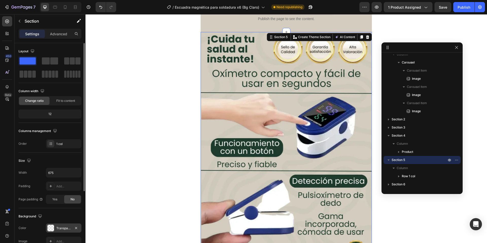
click at [50, 229] on div at bounding box center [50, 227] width 7 height 7
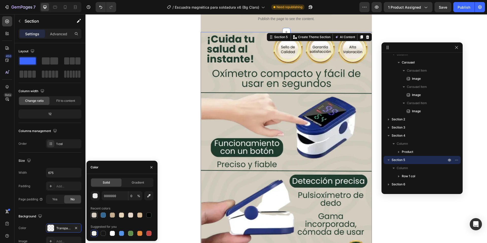
click at [93, 216] on div at bounding box center [94, 214] width 5 height 5
type input "D3CCBF"
type input "100"
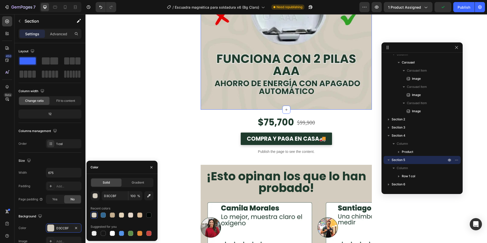
scroll to position [1562, 0]
click at [231, 119] on div "$75,700 Price Price $99,900 Price Price Row" at bounding box center [286, 122] width 171 height 13
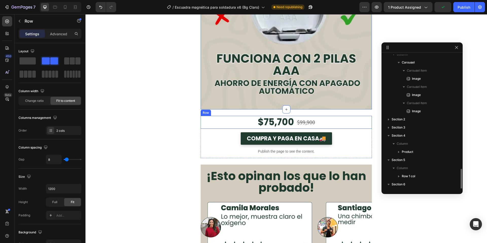
scroll to position [77, 0]
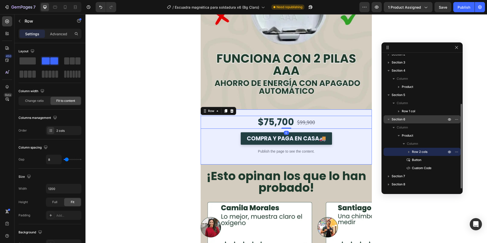
click at [397, 119] on span "Section 6" at bounding box center [398, 119] width 14 height 5
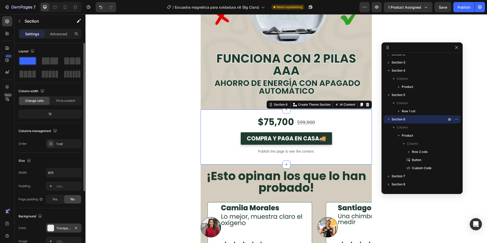
click at [54, 226] on div at bounding box center [50, 227] width 7 height 7
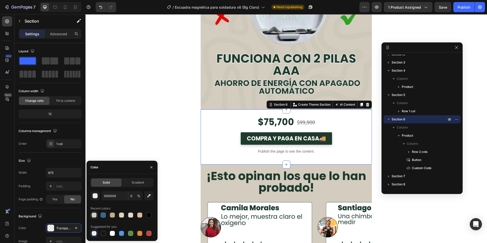
click at [94, 215] on div at bounding box center [94, 214] width 5 height 5
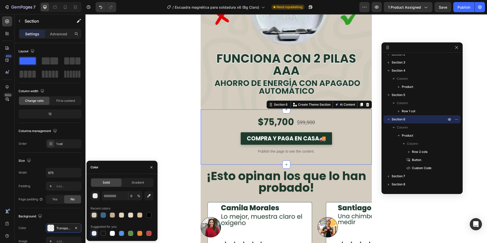
type input "D3CCBF"
type input "100"
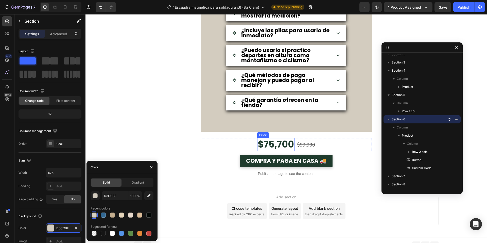
scroll to position [1902, 0]
click at [213, 133] on div "$75,700 Price Price $99,900 Price Price Row COMPRA Y PAGA EN CASA 🚚 Button Publ…" at bounding box center [286, 159] width 171 height 55
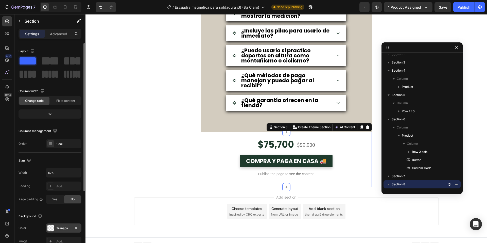
click at [50, 226] on div at bounding box center [50, 227] width 7 height 7
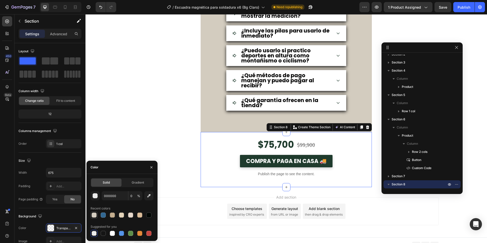
click at [94, 214] on div at bounding box center [94, 214] width 5 height 5
type input "D3CCBF"
type input "100"
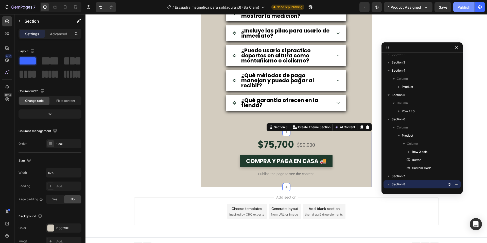
click at [464, 10] on div "Publish" at bounding box center [463, 7] width 13 height 5
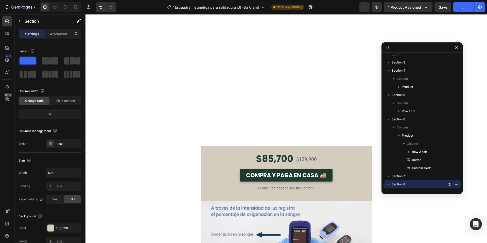
scroll to position [0, 0]
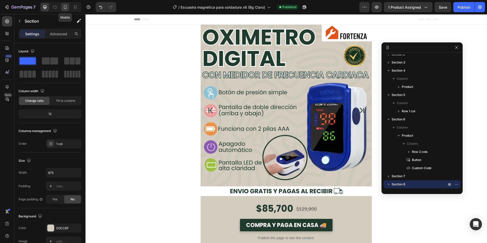
click at [62, 7] on div at bounding box center [65, 7] width 8 height 8
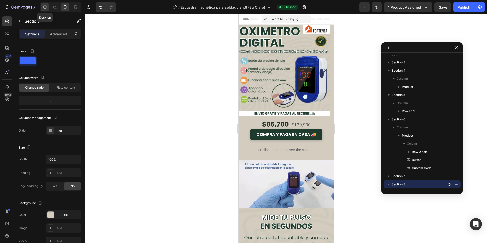
click at [45, 5] on icon at bounding box center [44, 7] width 5 height 5
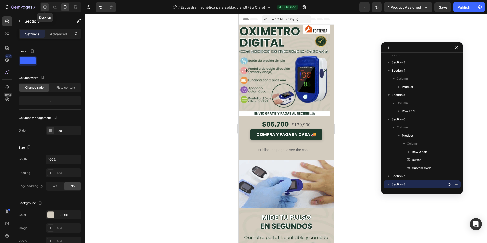
type input "675"
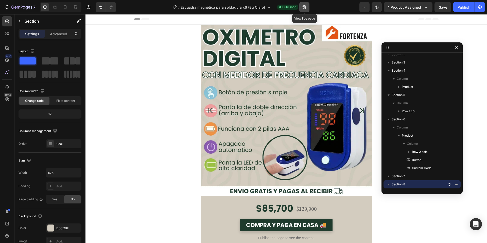
click at [303, 9] on icon "button" at bounding box center [304, 7] width 5 height 5
click at [7, 6] on icon "button" at bounding box center [6, 7] width 5 height 5
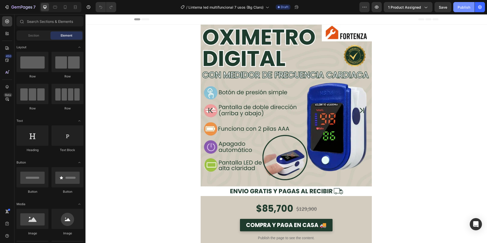
click at [461, 5] on div "Publish" at bounding box center [463, 7] width 13 height 5
click at [265, 211] on div "$85,700" at bounding box center [274, 208] width 38 height 13
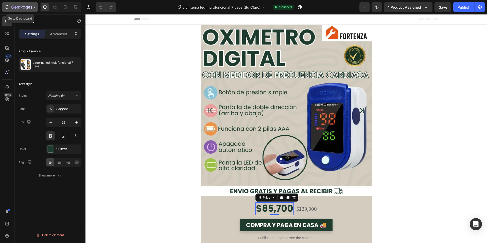
click at [4, 5] on button "7" at bounding box center [20, 7] width 36 height 10
